Goal: Find specific page/section: Find specific page/section

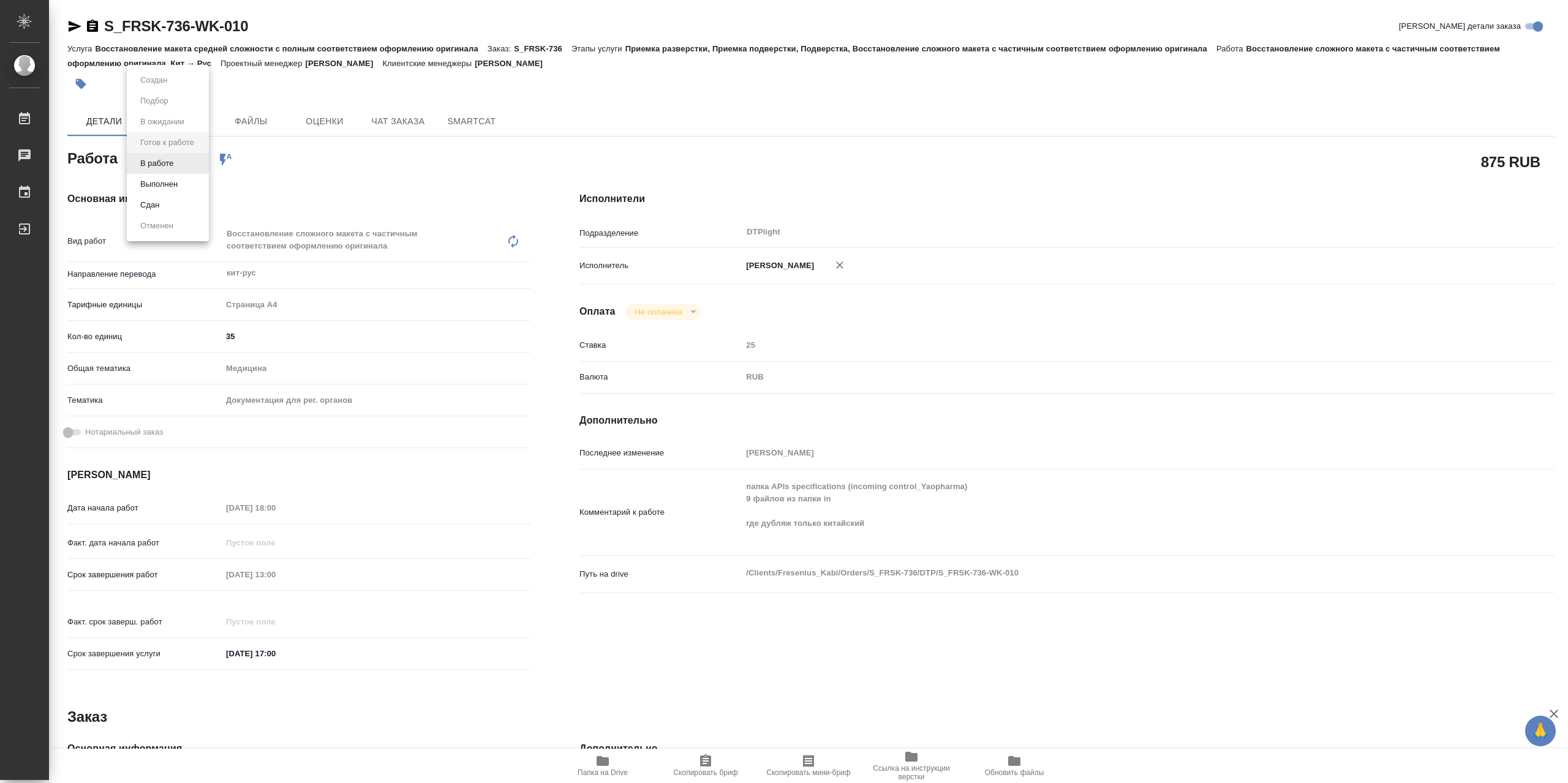
click at [188, 168] on body "🙏 .cls-1 fill:#fff; AWATERA Сархатов [PERSON_NAME] Работы 0 Чаты График Выйти S…" at bounding box center [784, 392] width 1568 height 783
click at [186, 166] on li "В работе" at bounding box center [167, 163] width 82 height 21
type textarea "x"
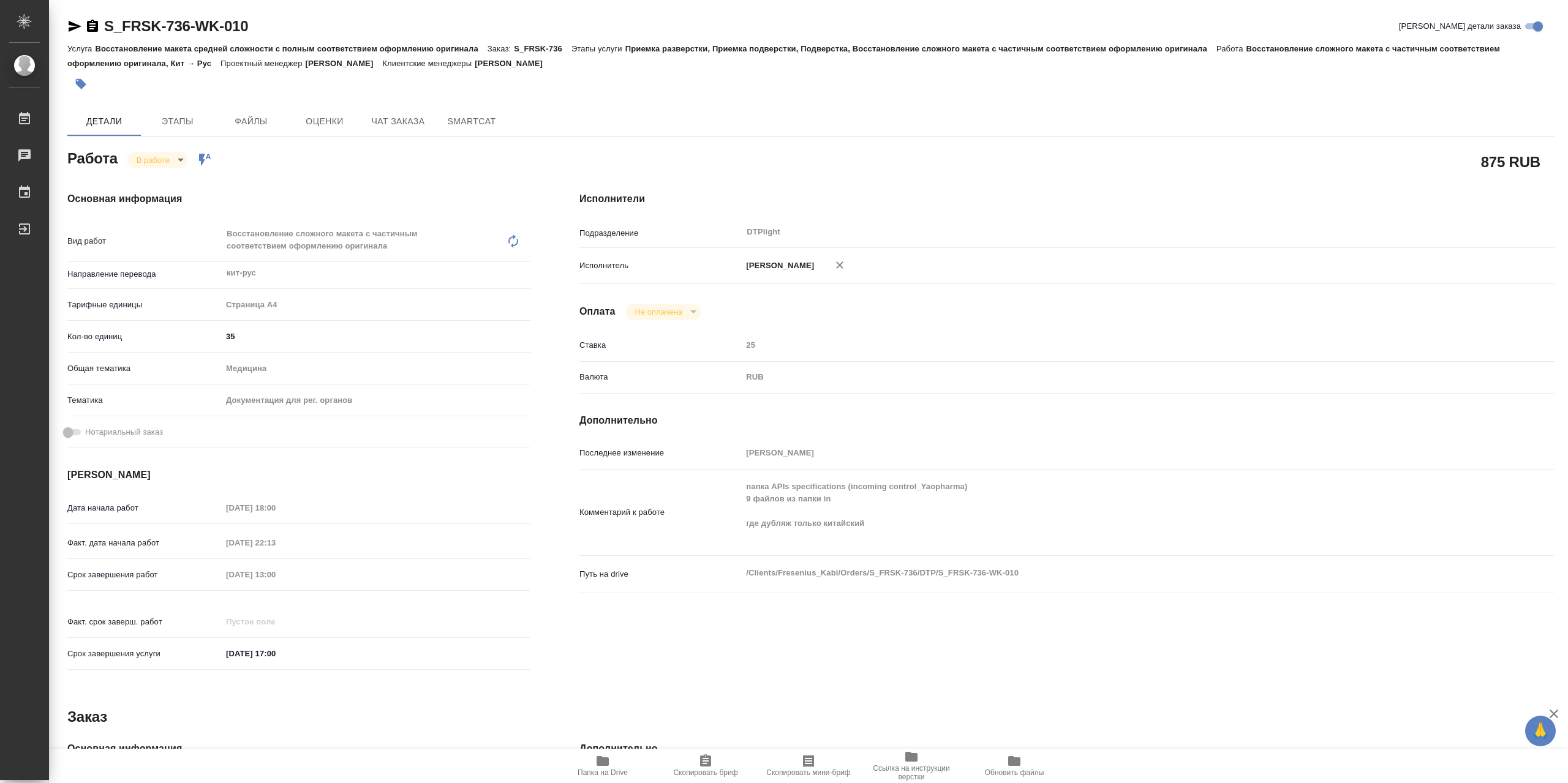
type textarea "x"
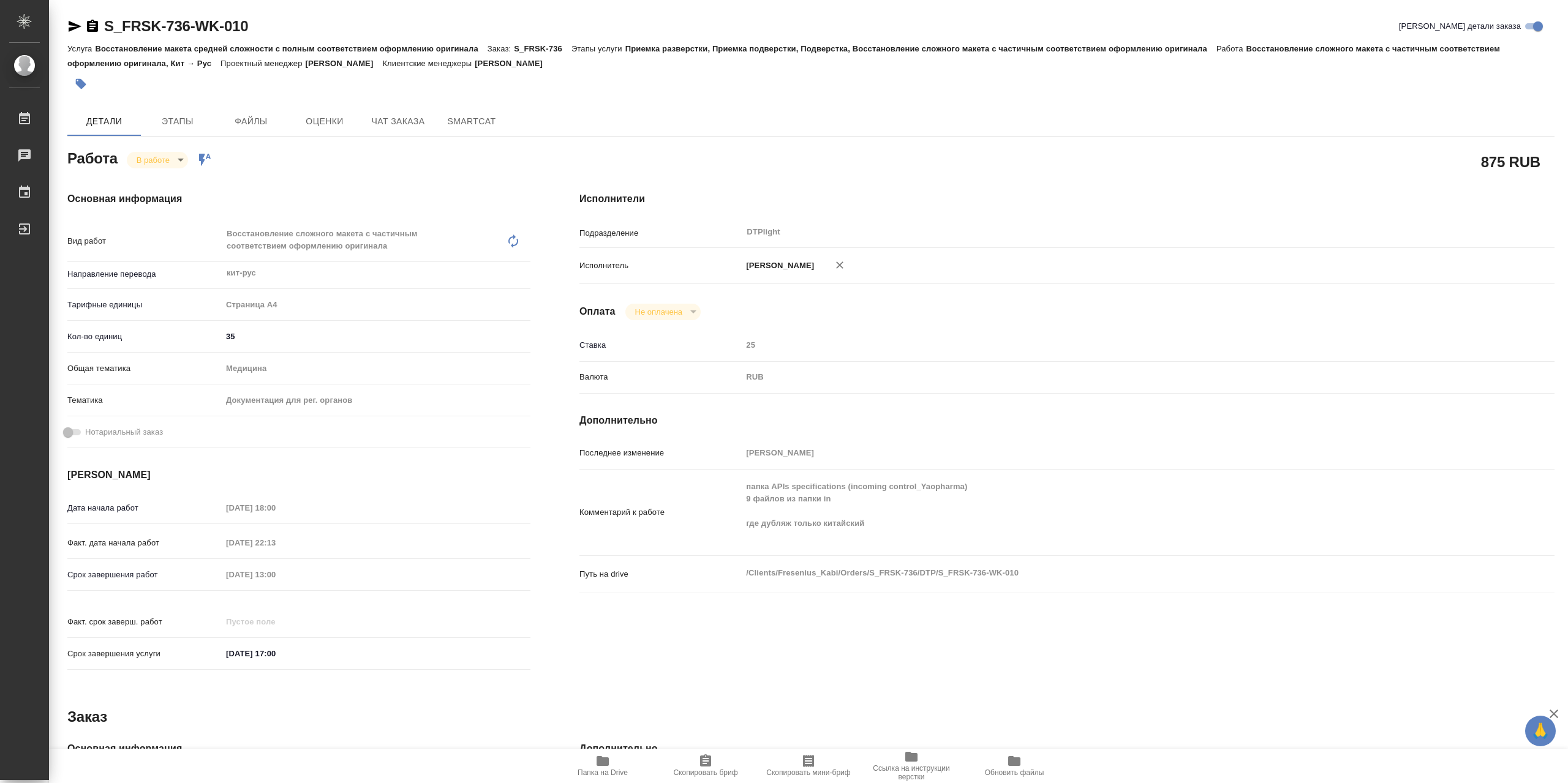
type textarea "x"
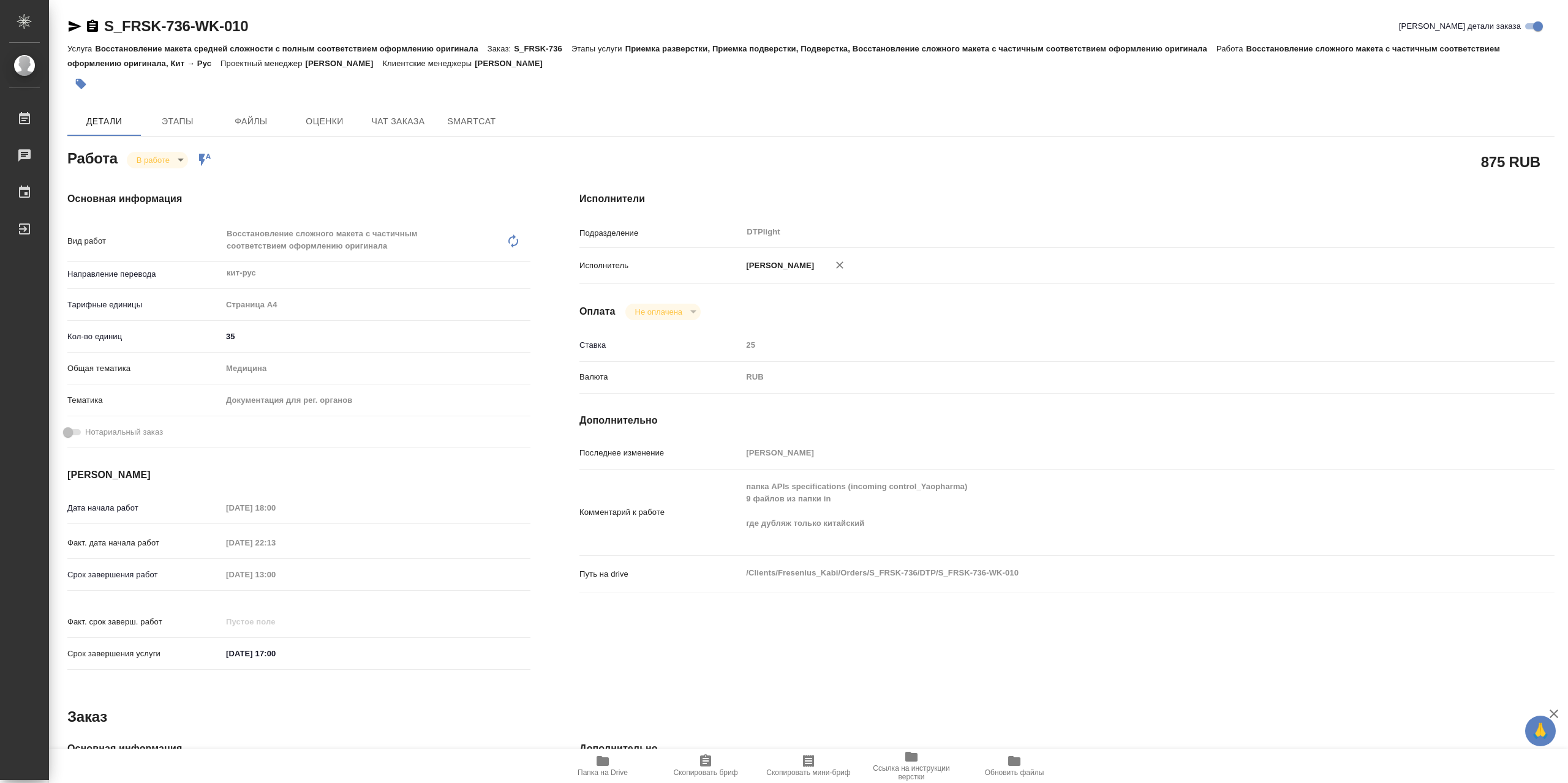
type textarea "x"
